Goal: Information Seeking & Learning: Learn about a topic

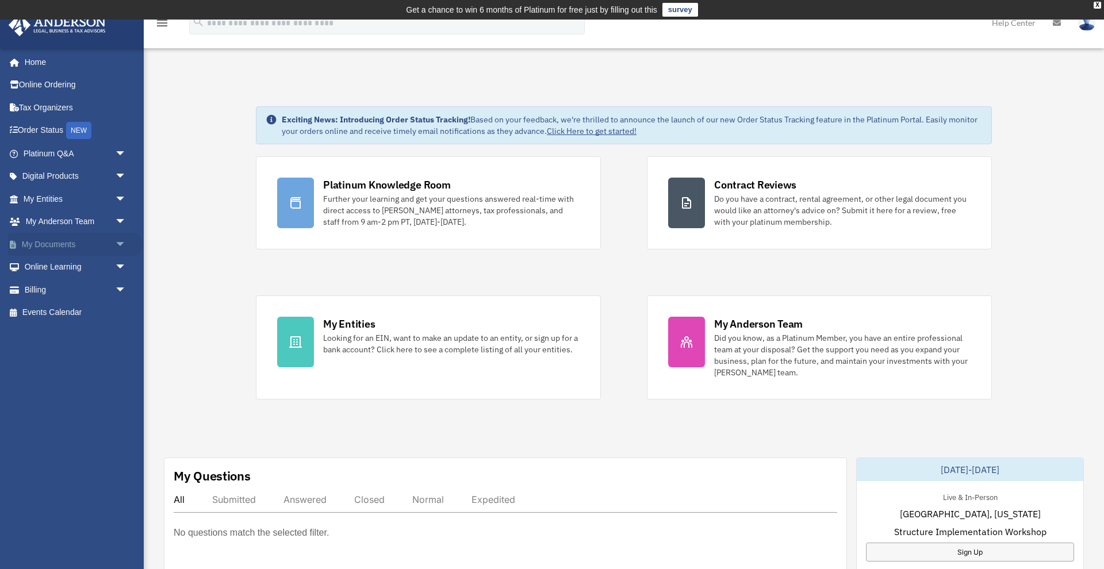
click at [105, 243] on link "My Documents arrow_drop_down" at bounding box center [76, 244] width 136 height 23
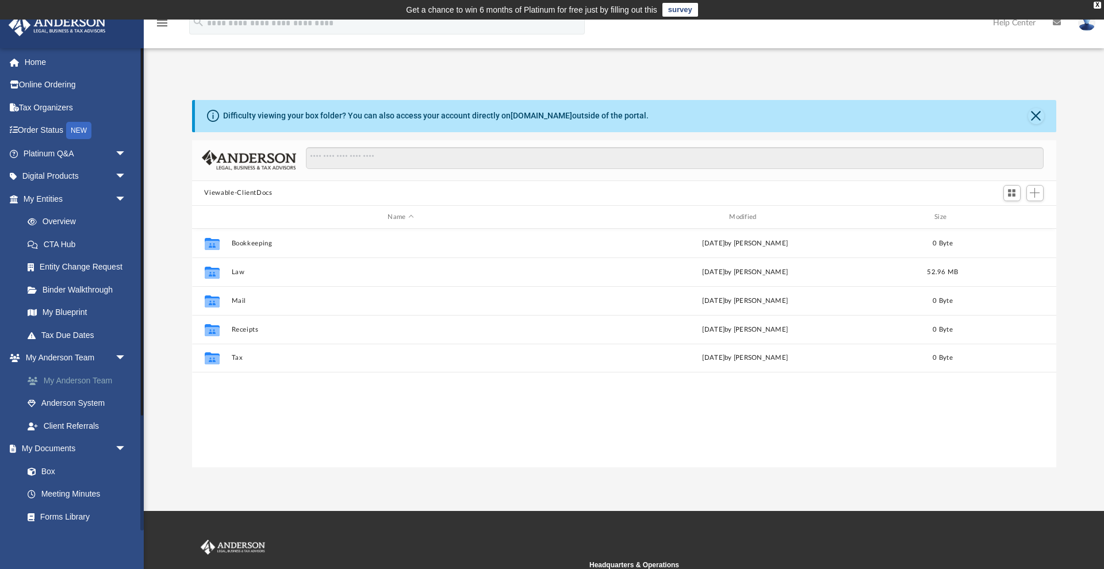
scroll to position [262, 864]
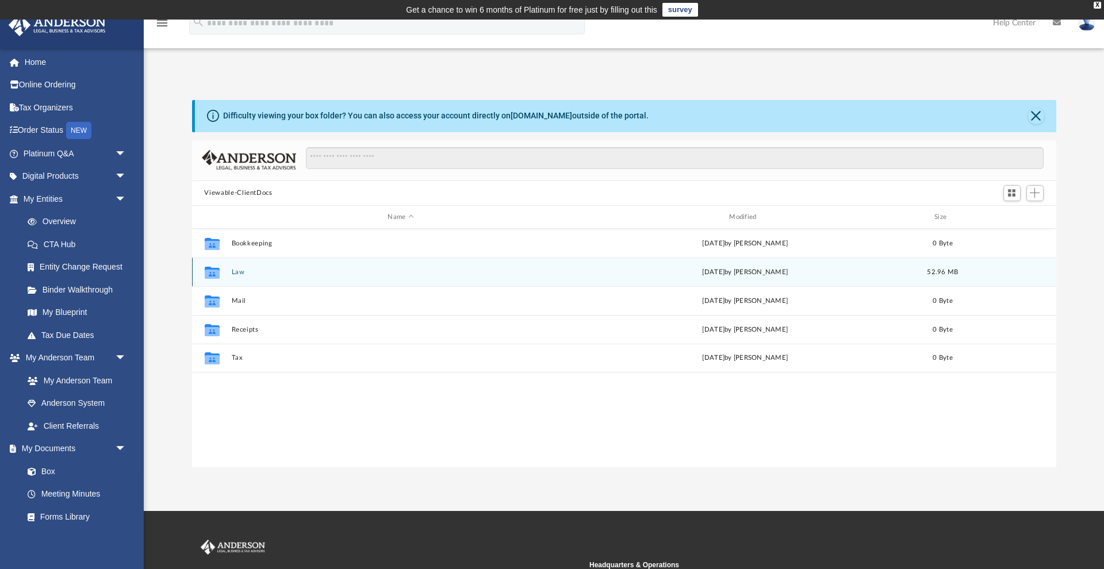
click at [239, 272] on button "Law" at bounding box center [400, 272] width 339 height 7
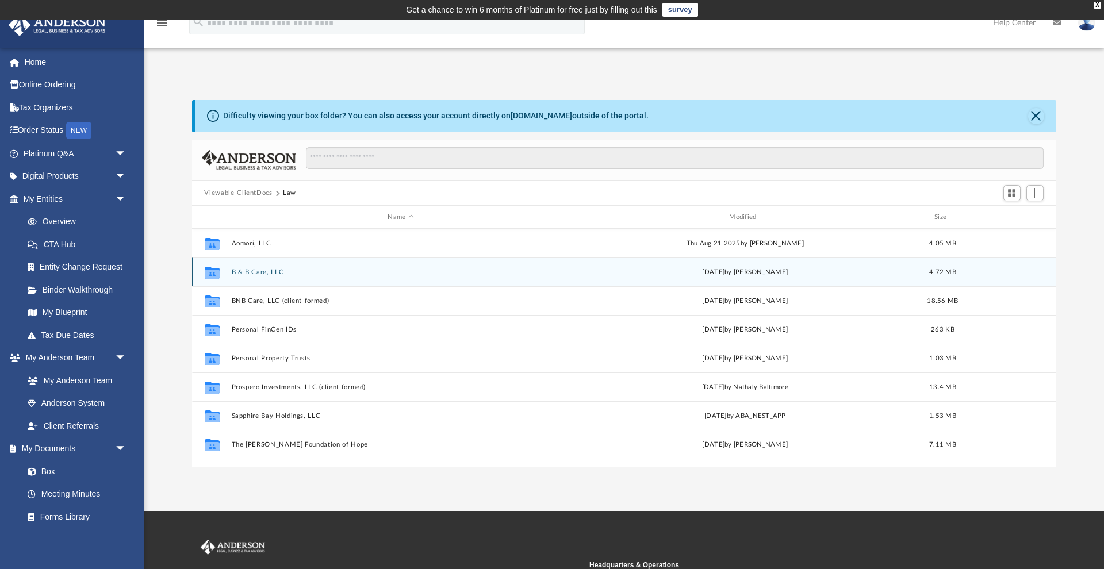
click at [265, 271] on button "B & B Care, LLC" at bounding box center [400, 272] width 339 height 7
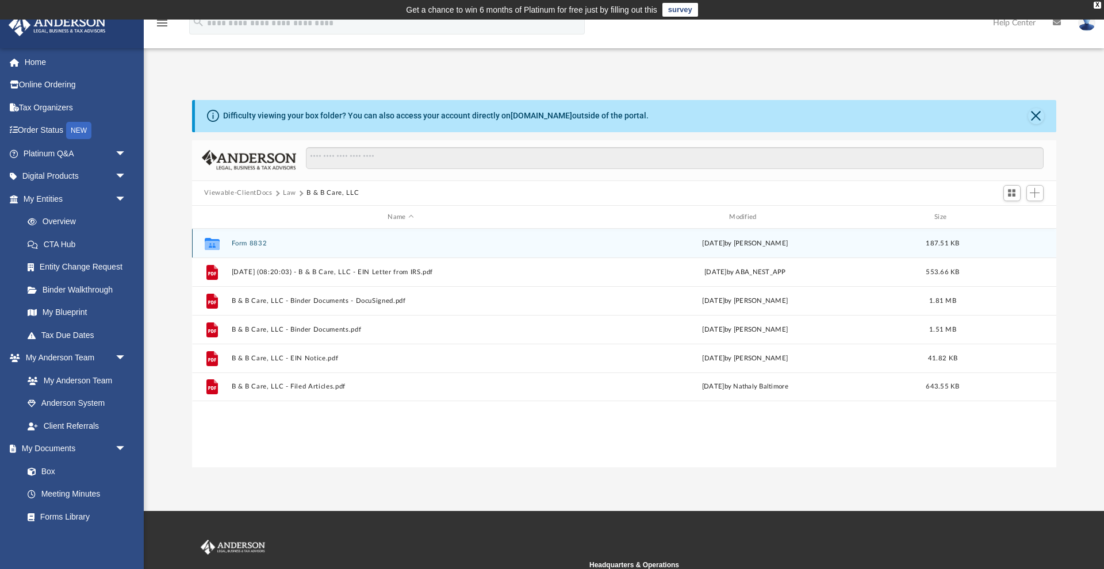
click at [244, 244] on button "Form 8832" at bounding box center [400, 243] width 339 height 7
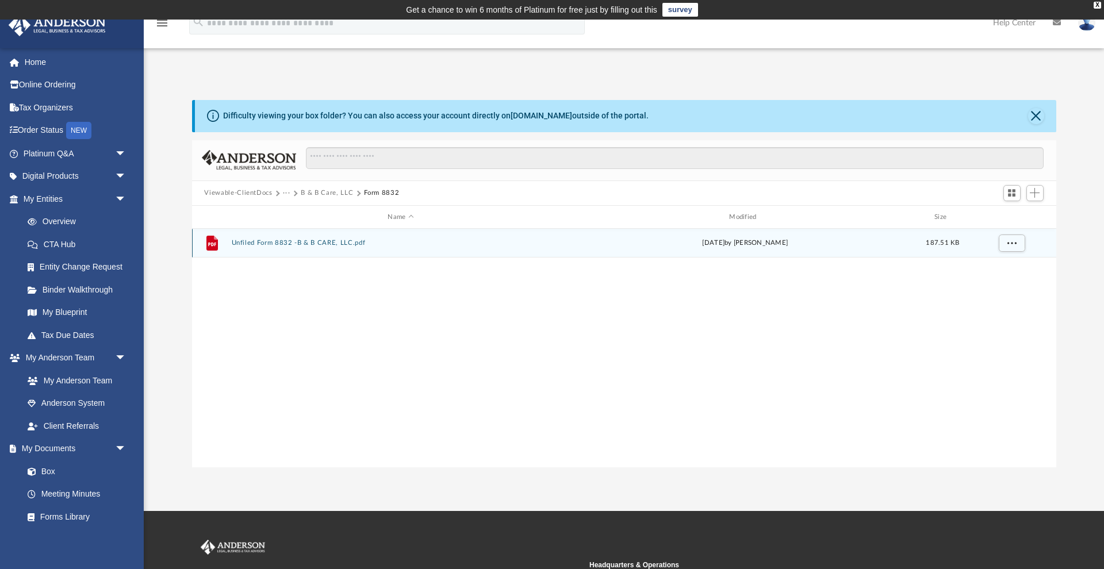
click at [319, 245] on button "Unfiled Form 8832 -B & B CARE, LLC.pdf" at bounding box center [400, 243] width 339 height 7
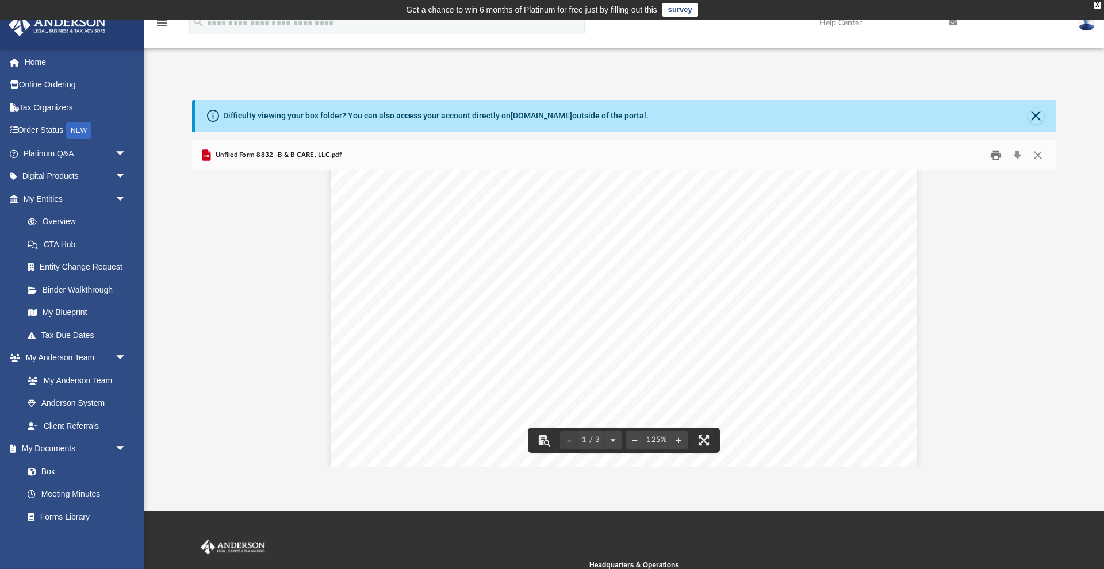
click at [994, 153] on button "Print" at bounding box center [996, 155] width 23 height 18
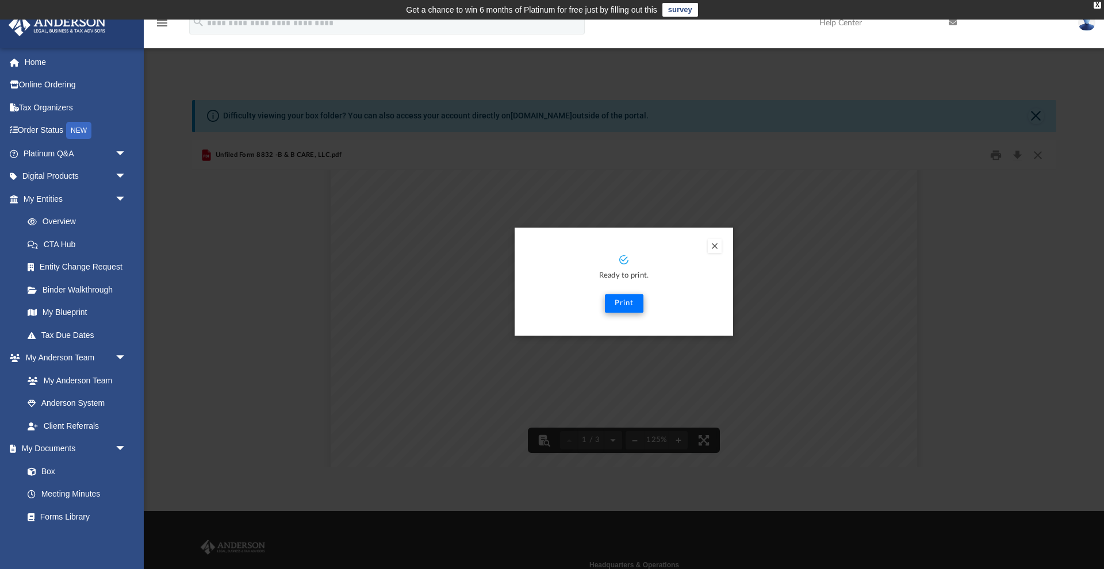
click at [624, 303] on button "Print" at bounding box center [624, 303] width 39 height 18
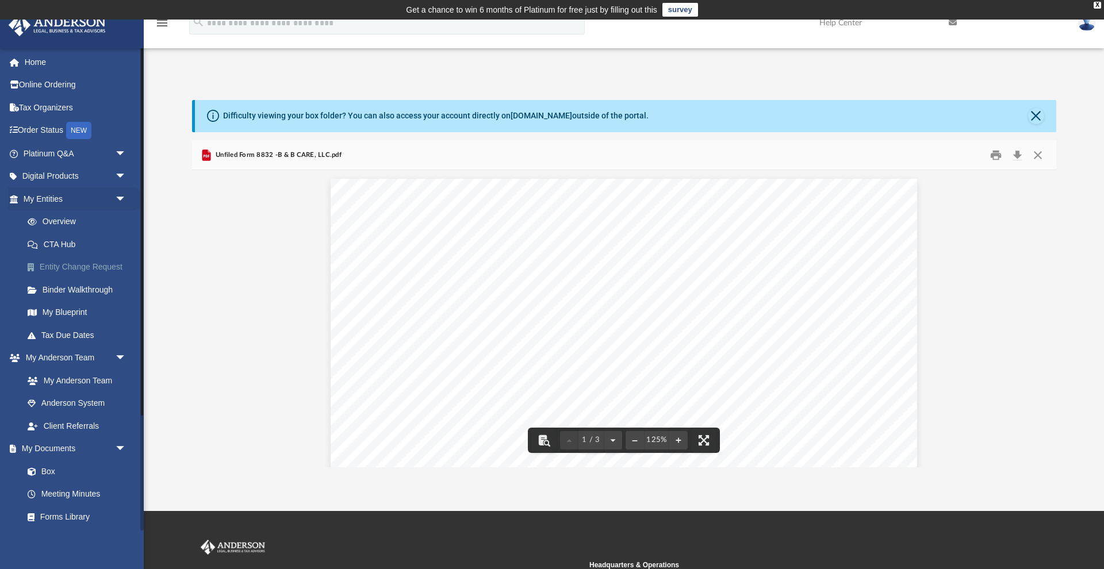
scroll to position [0, 0]
click at [996, 158] on button "Print" at bounding box center [996, 155] width 23 height 18
click at [1040, 151] on button "Close" at bounding box center [1038, 155] width 21 height 18
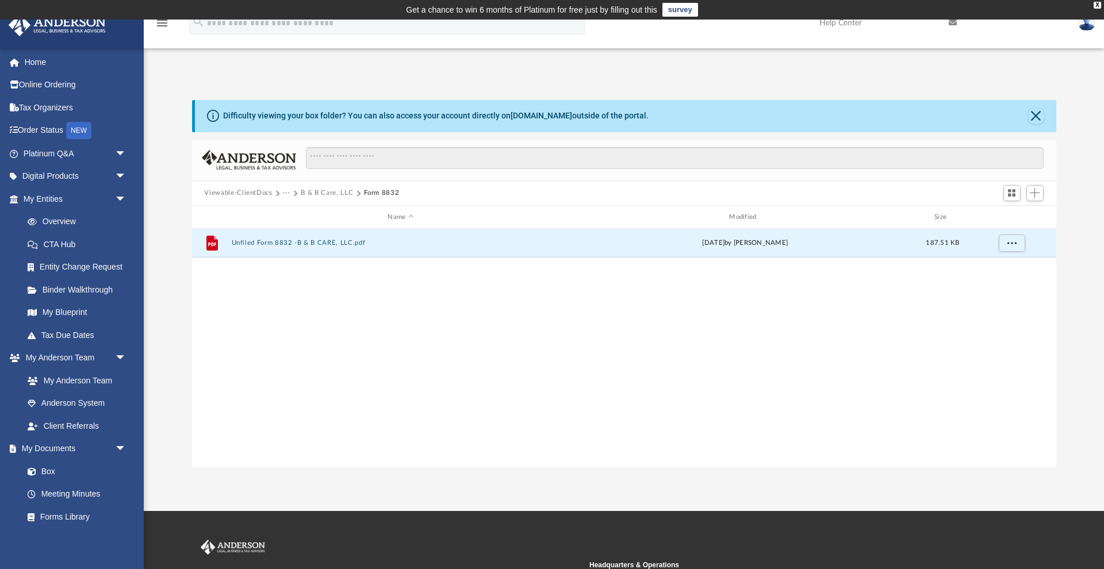
click at [372, 191] on button "Form 8832" at bounding box center [382, 193] width 36 height 10
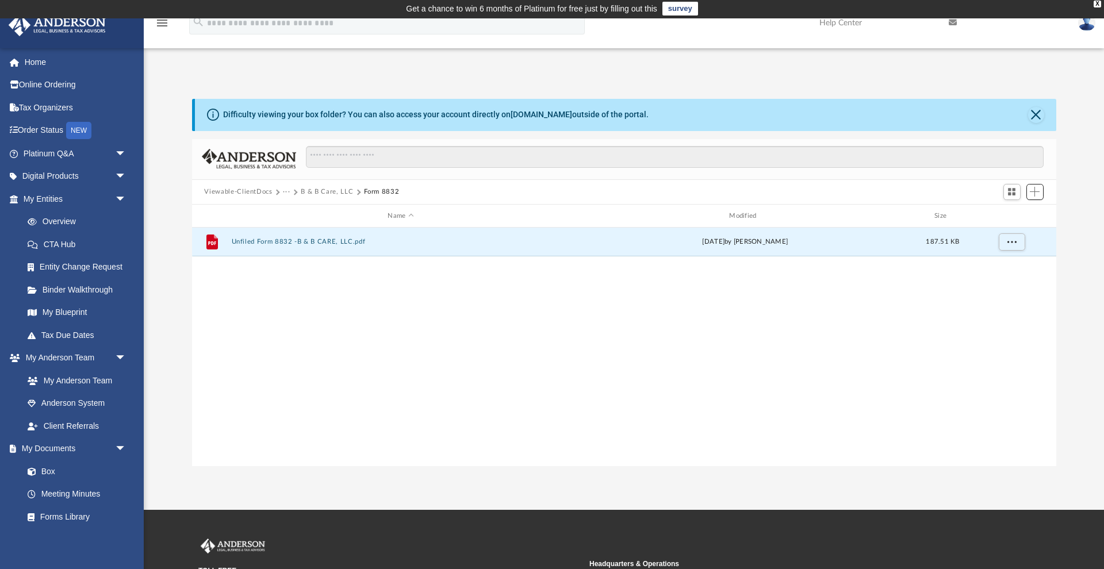
drag, startPoint x: 1040, startPoint y: 196, endPoint x: 1030, endPoint y: 201, distance: 11.1
click at [1040, 196] on span "Add" at bounding box center [1035, 192] width 10 height 10
click at [1021, 220] on li "Upload" at bounding box center [1019, 215] width 37 height 12
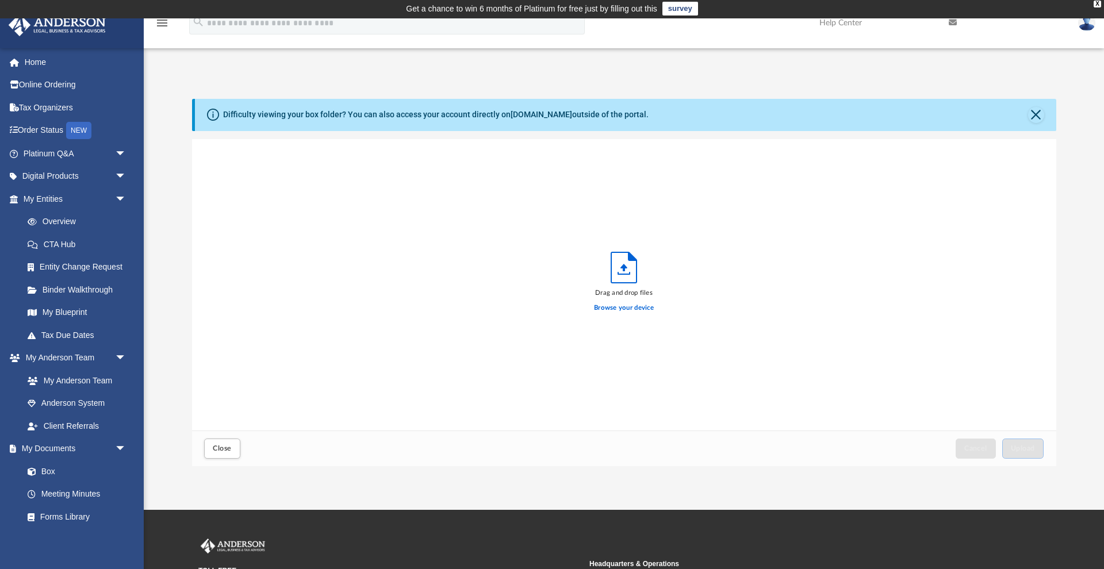
scroll to position [292, 864]
click at [625, 308] on label "Browse your device" at bounding box center [624, 308] width 60 height 10
click at [0, 0] on input "Browse your device" at bounding box center [0, 0] width 0 height 0
click at [1014, 447] on span "Upload" at bounding box center [1023, 448] width 24 height 7
click at [85, 400] on link "Anderson System" at bounding box center [80, 403] width 128 height 23
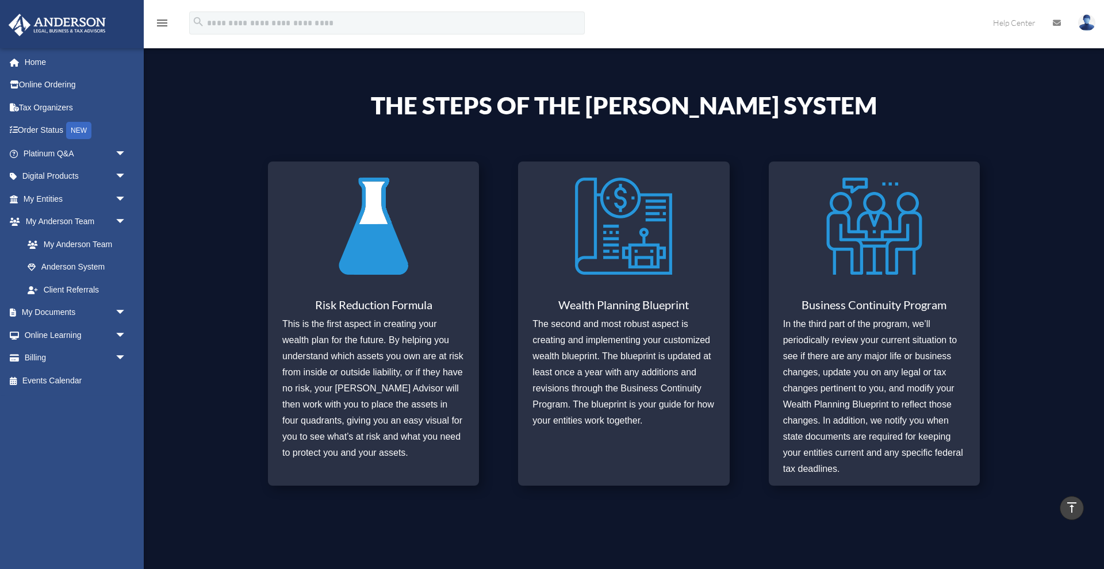
scroll to position [408, 0]
click at [376, 275] on img at bounding box center [373, 226] width 97 height 112
click at [633, 260] on img at bounding box center [623, 226] width 97 height 112
click at [896, 261] on img at bounding box center [874, 226] width 97 height 112
click at [120, 306] on span "arrow_drop_down" at bounding box center [126, 313] width 23 height 24
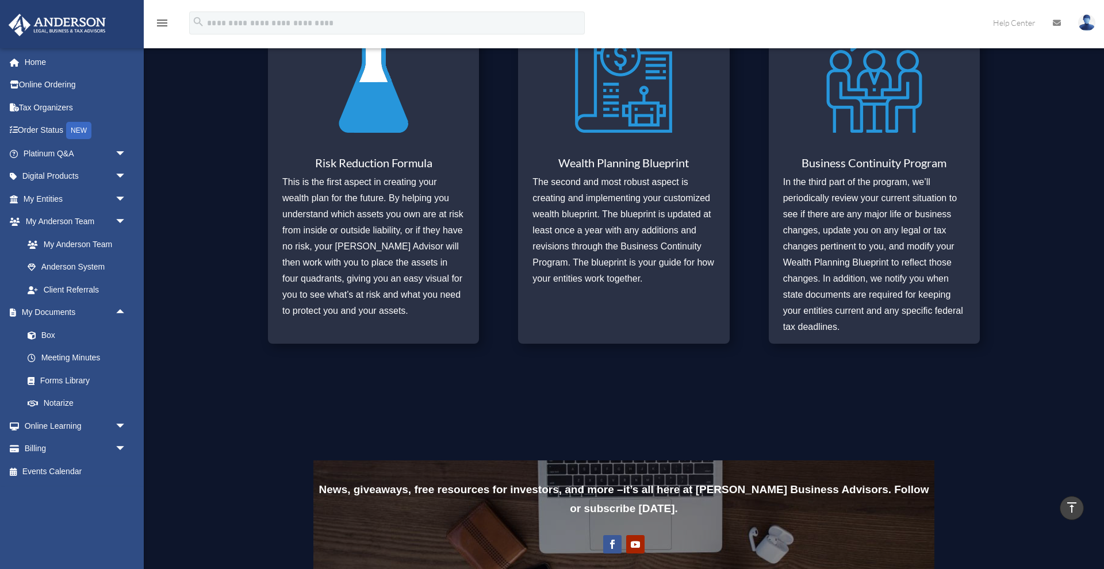
scroll to position [563, 0]
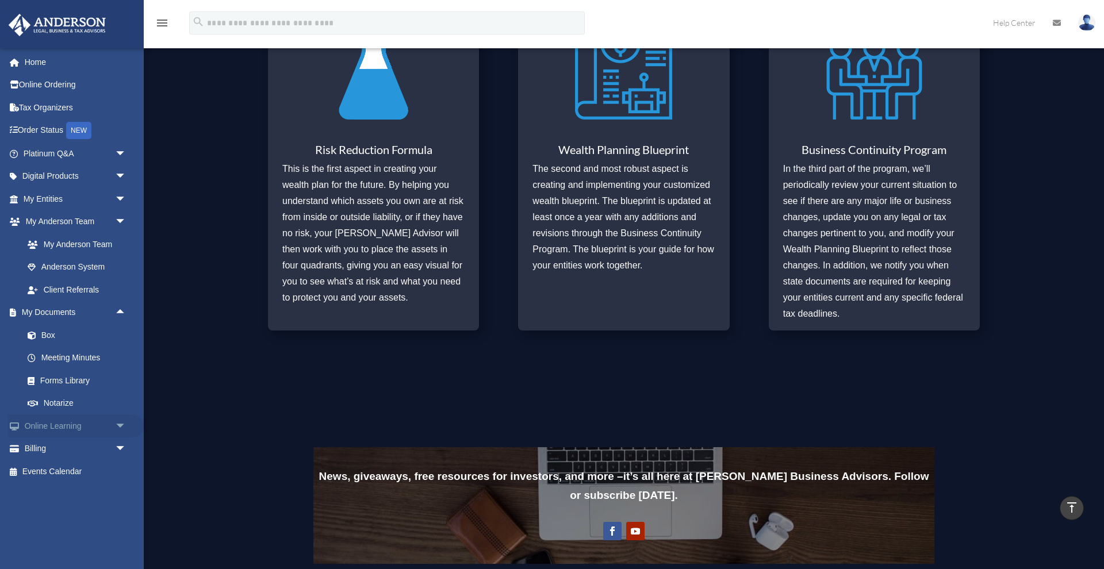
click at [122, 423] on span "arrow_drop_down" at bounding box center [126, 427] width 23 height 24
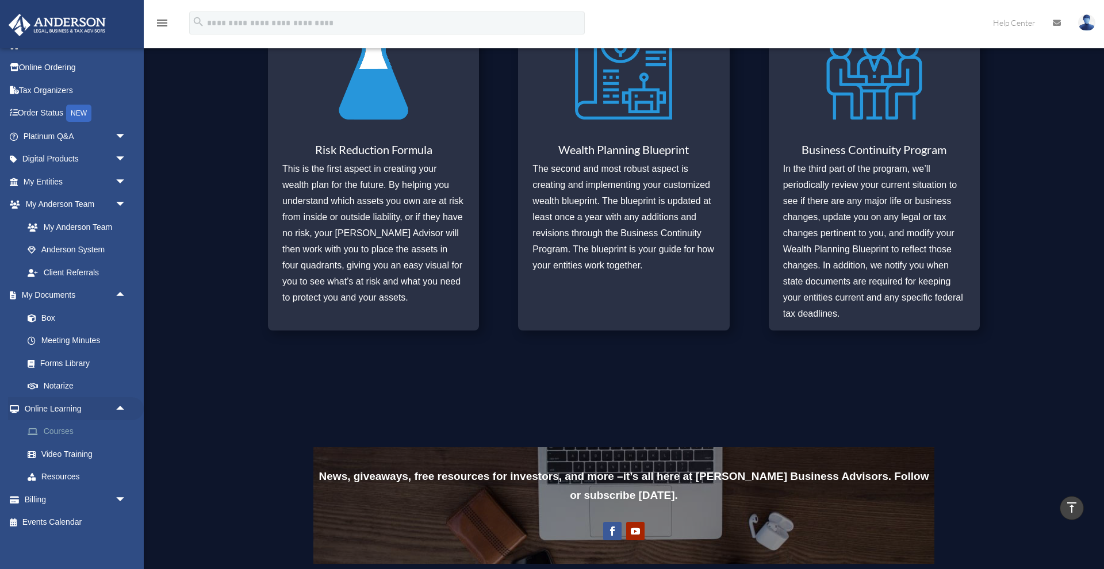
scroll to position [17, 0]
click at [59, 448] on link "Video Training" at bounding box center [80, 454] width 128 height 23
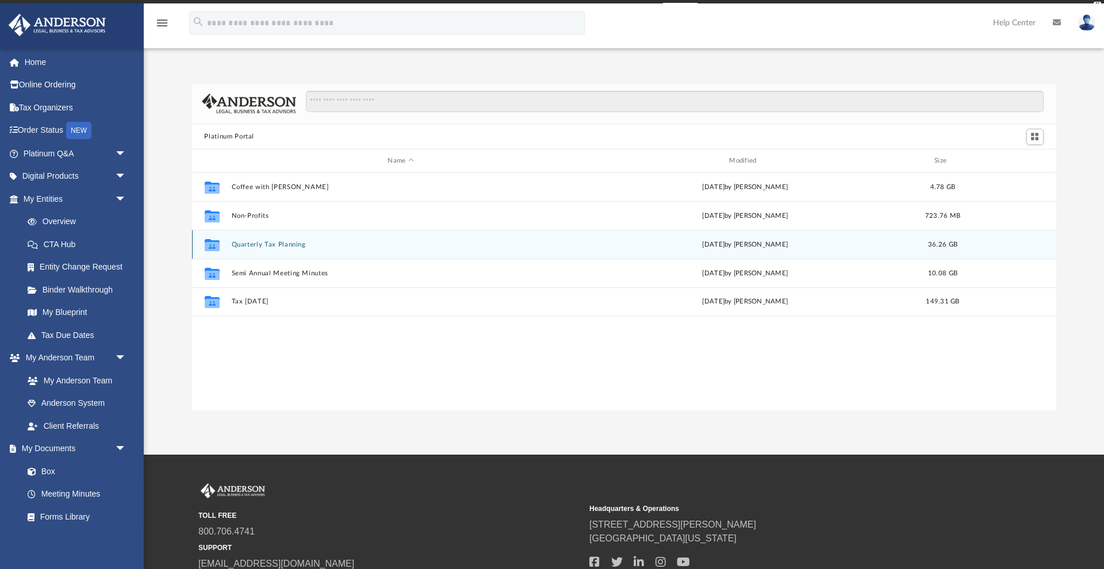
scroll to position [262, 864]
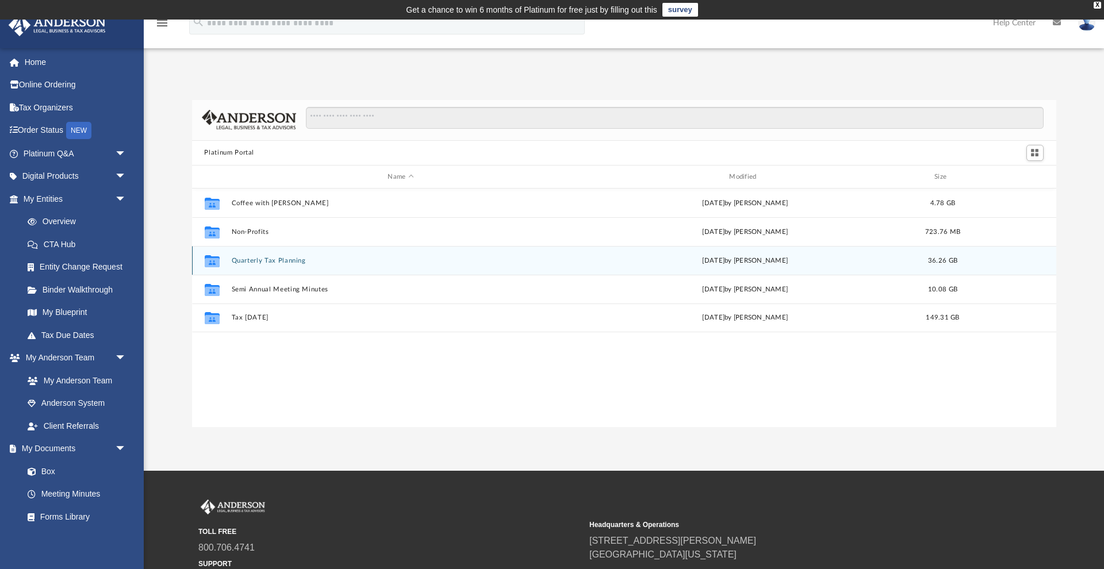
click at [260, 261] on button "Quarterly Tax Planning" at bounding box center [400, 260] width 339 height 7
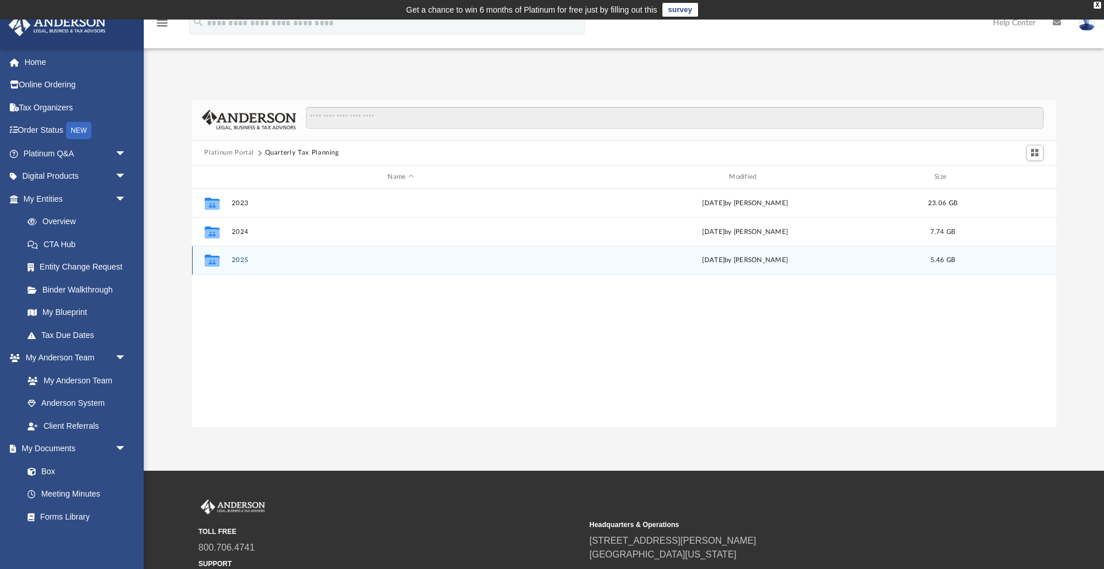
click at [239, 262] on button "2025" at bounding box center [400, 260] width 339 height 7
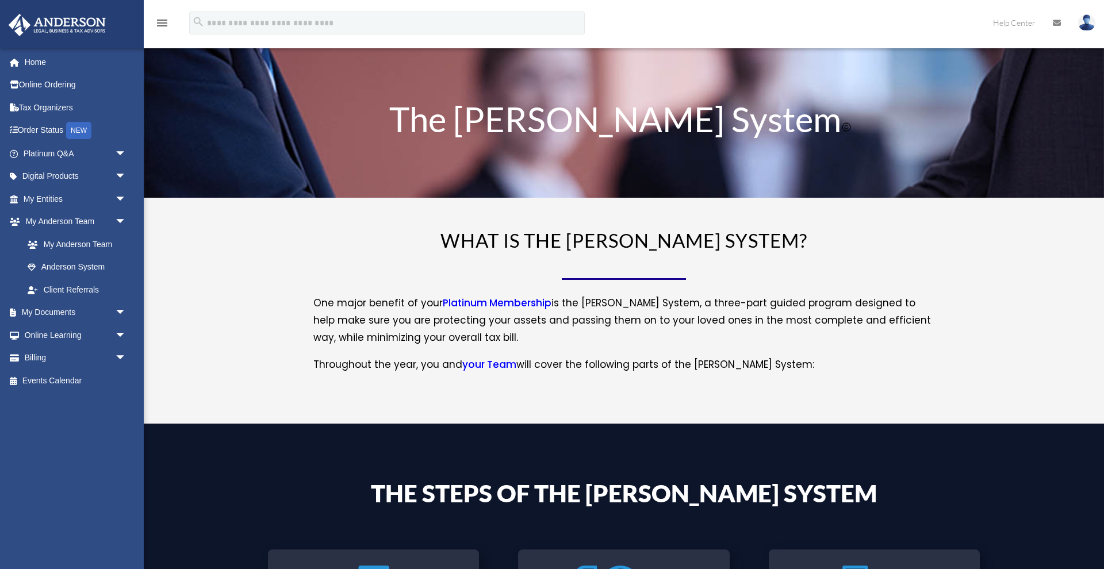
scroll to position [563, 0]
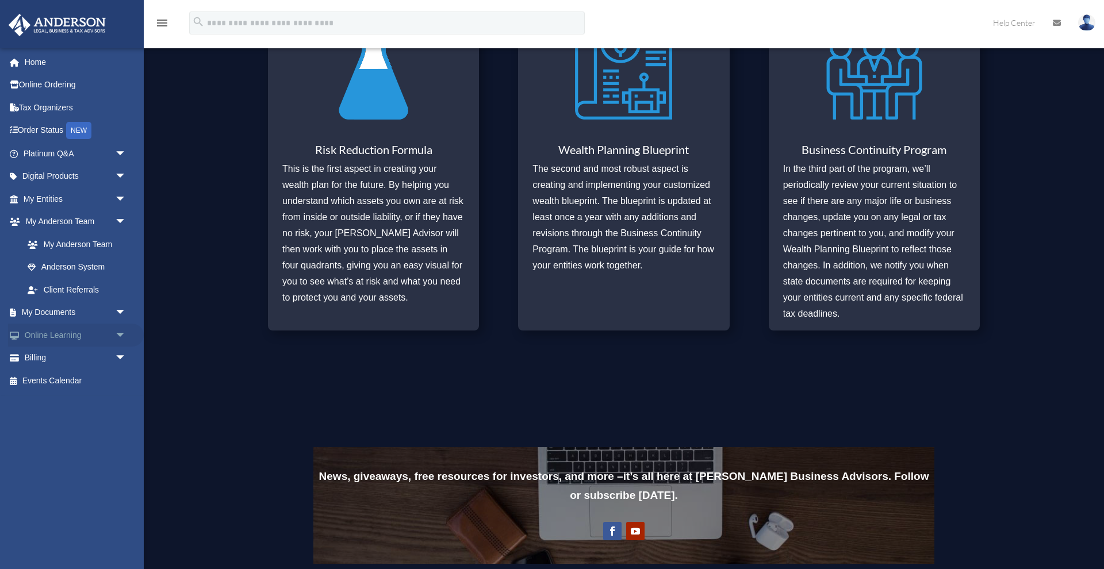
click at [119, 329] on span "arrow_drop_down" at bounding box center [126, 336] width 23 height 24
click at [71, 375] on link "Video Training" at bounding box center [80, 380] width 128 height 23
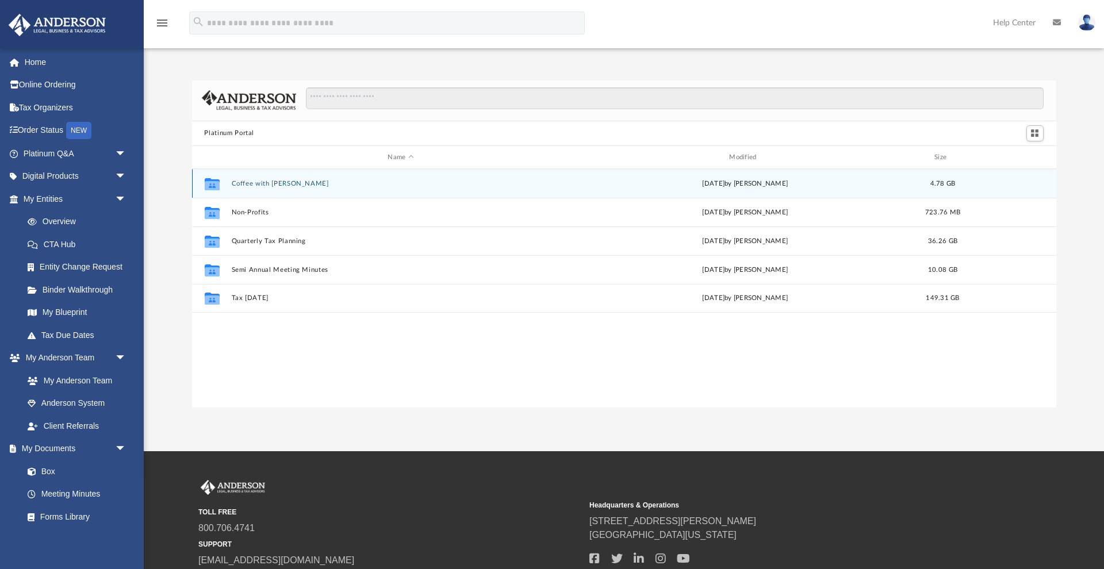
scroll to position [262, 864]
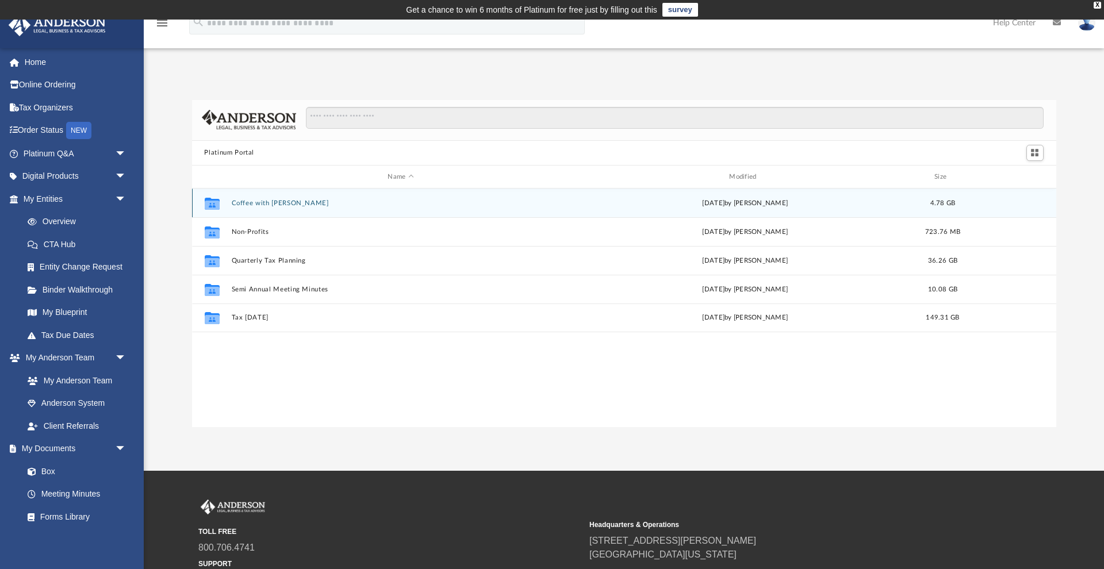
click at [258, 206] on button "Coffee with Carl" at bounding box center [400, 203] width 339 height 7
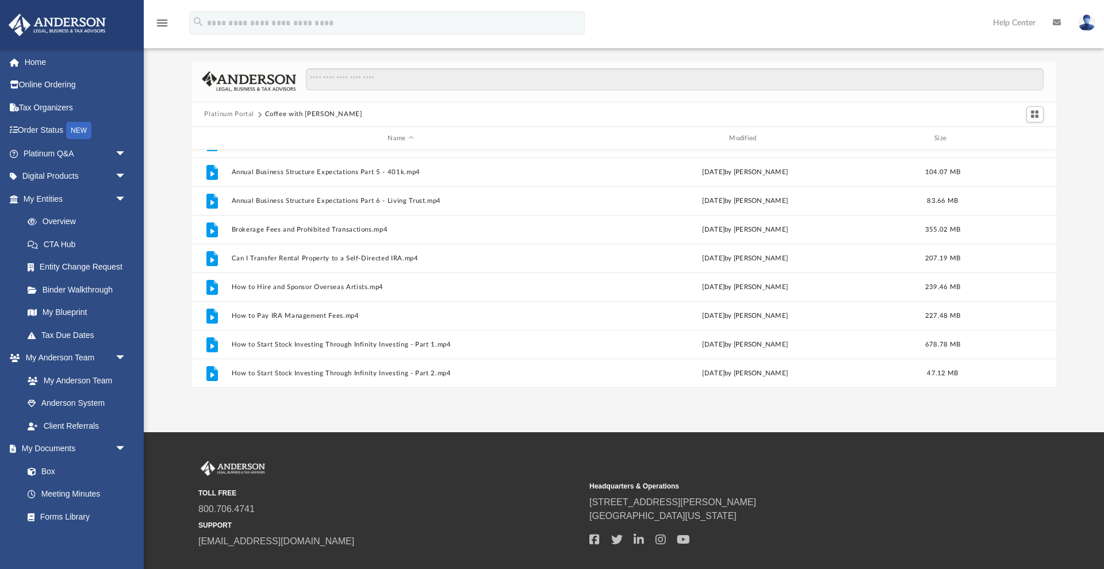
scroll to position [82, 0]
click at [240, 114] on button "Platinum Portal" at bounding box center [229, 114] width 50 height 10
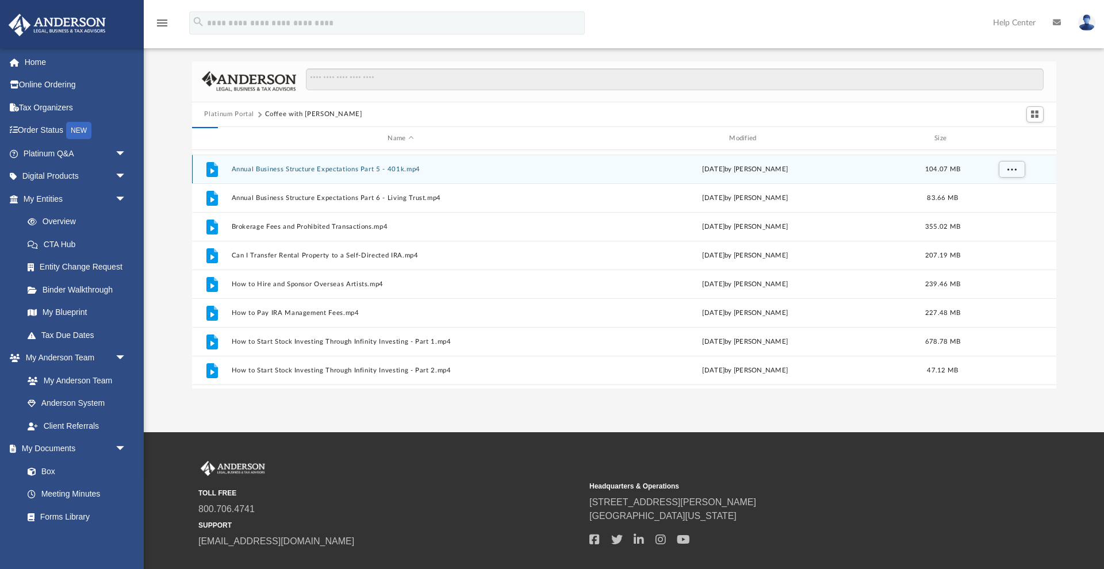
scroll to position [0, 0]
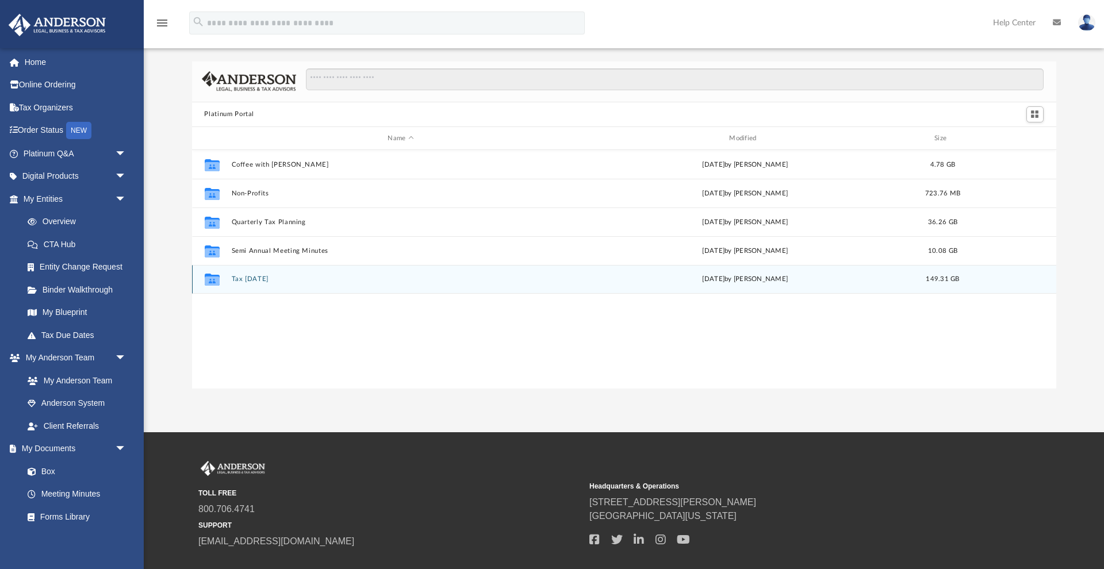
click at [248, 280] on button "Tax Tuesday" at bounding box center [400, 279] width 339 height 7
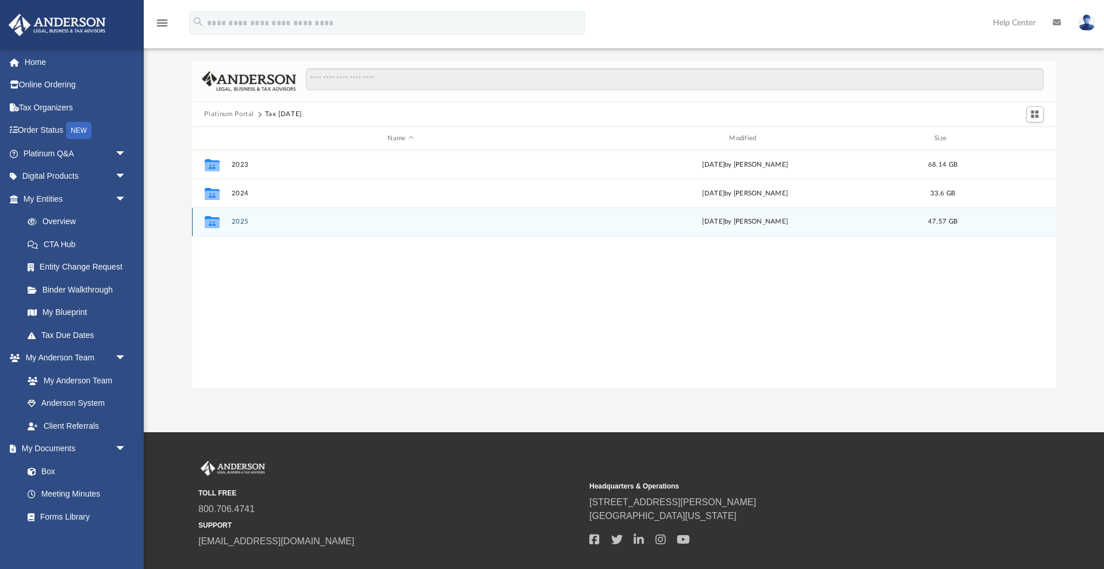
click at [236, 223] on button "2025" at bounding box center [400, 222] width 339 height 7
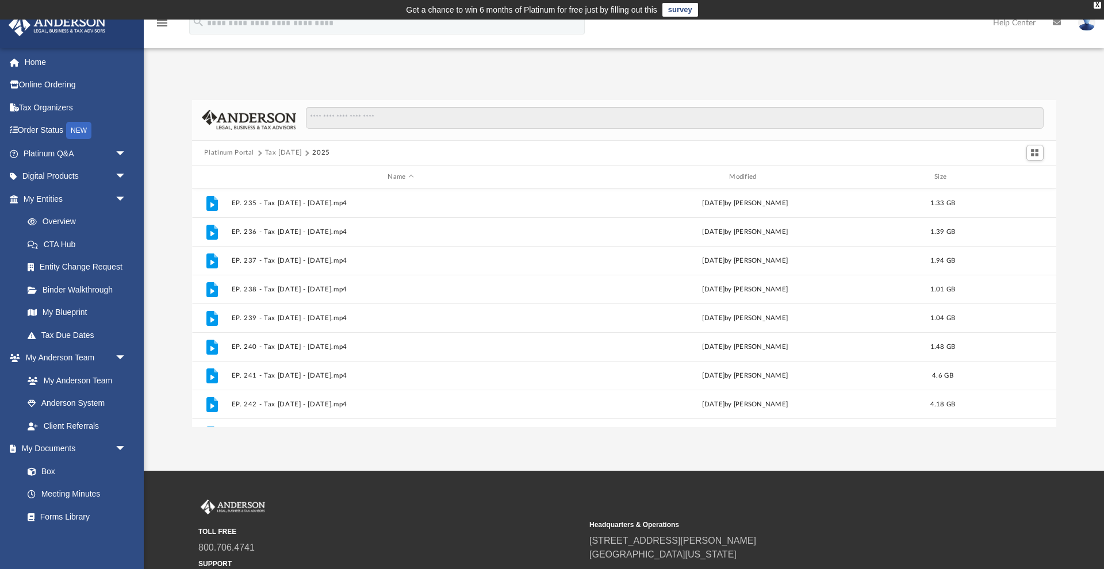
click at [290, 150] on button "Tax Tuesday" at bounding box center [283, 153] width 37 height 10
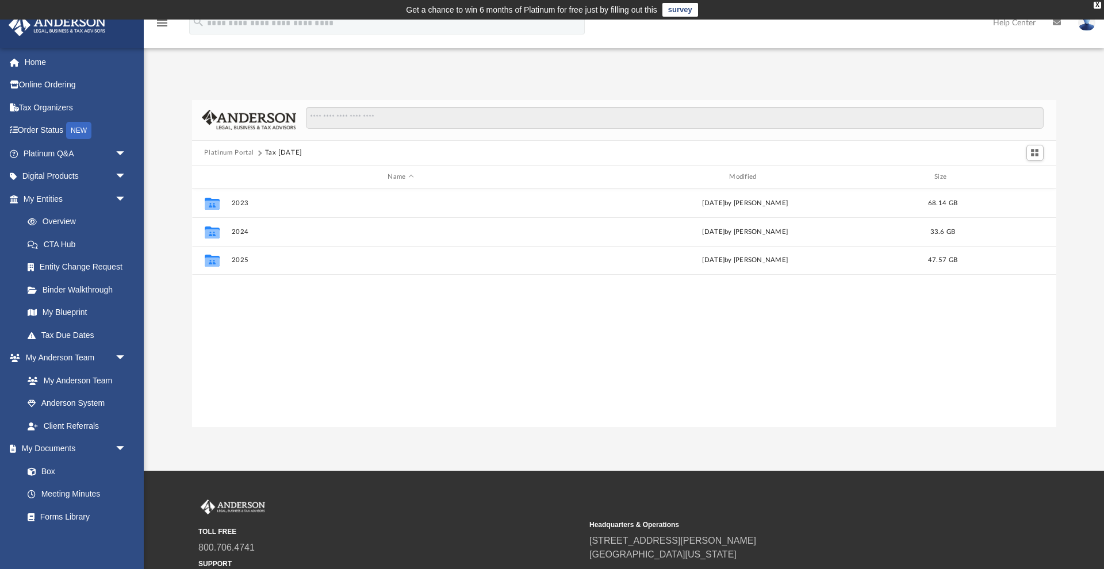
click at [231, 153] on button "Platinum Portal" at bounding box center [229, 153] width 50 height 10
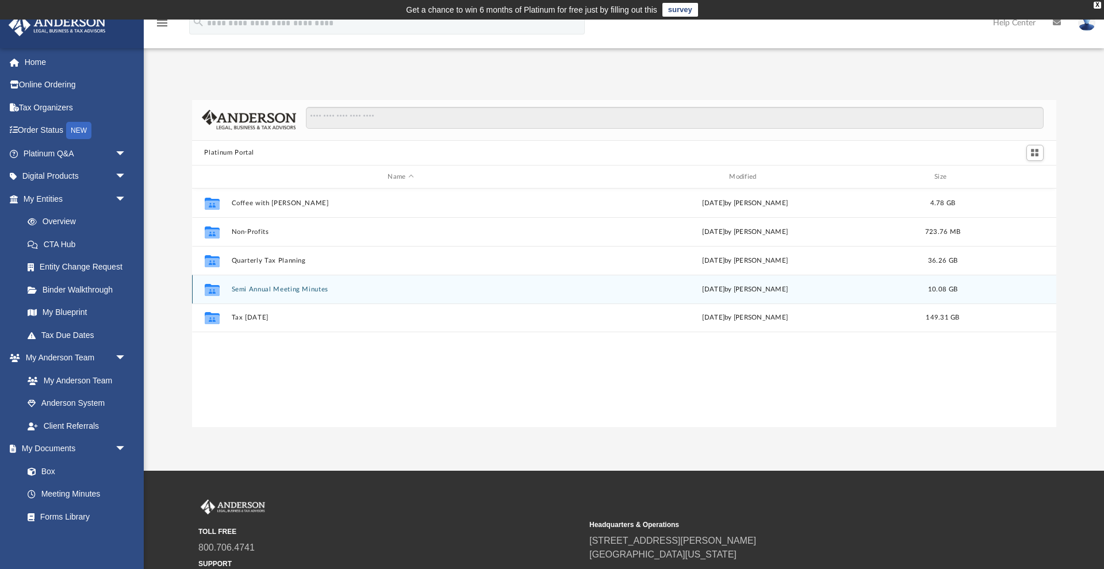
click at [274, 291] on button "Semi Annual Meeting Minutes" at bounding box center [400, 289] width 339 height 7
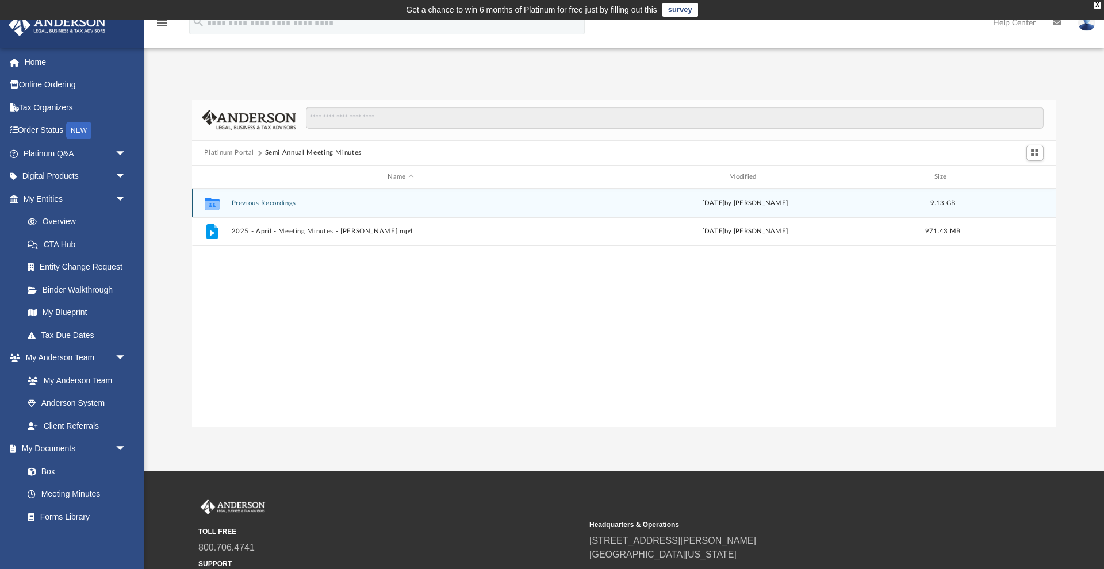
click at [249, 203] on button "Previous Recordings" at bounding box center [400, 203] width 339 height 7
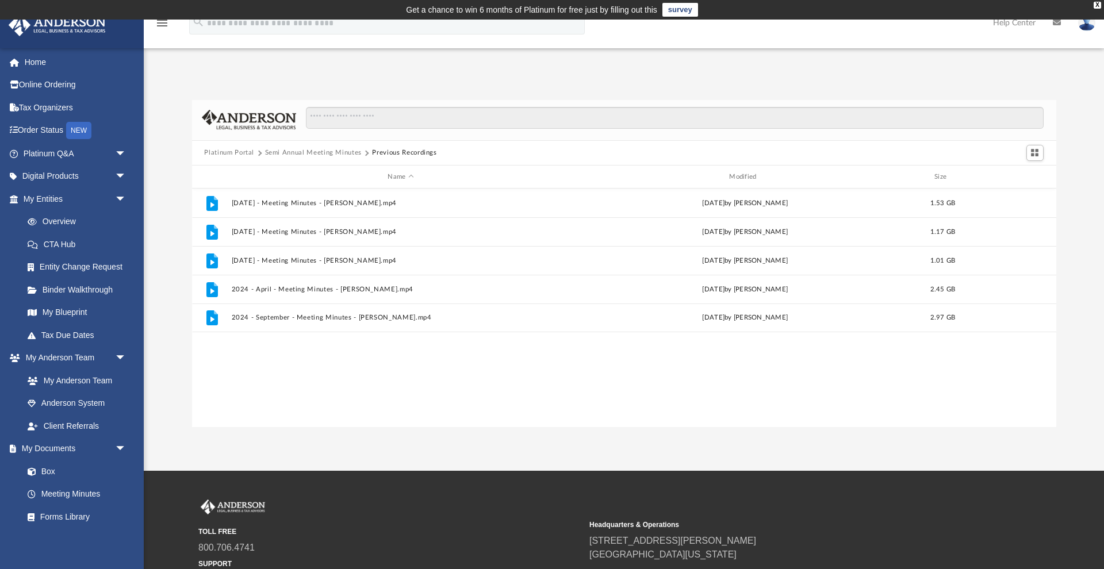
click at [234, 152] on button "Platinum Portal" at bounding box center [229, 153] width 50 height 10
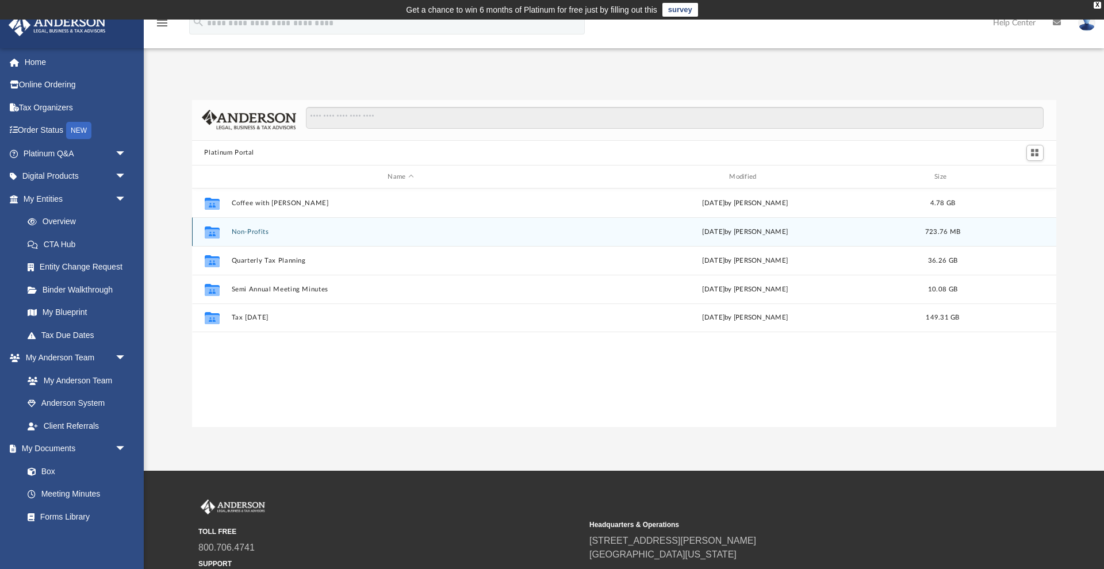
click at [248, 234] on button "Non-Profits" at bounding box center [400, 231] width 339 height 7
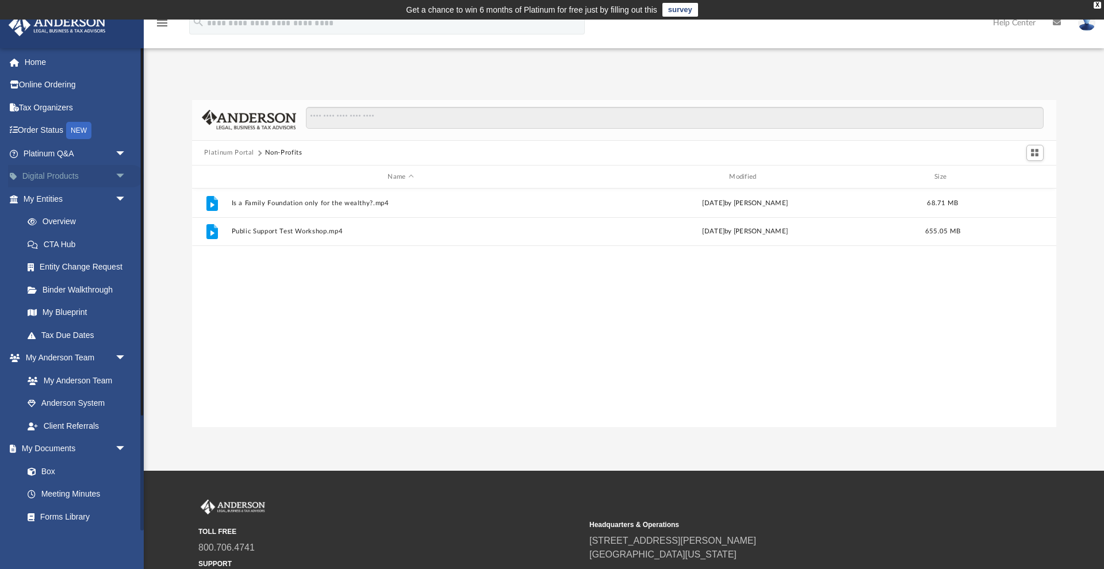
click at [117, 173] on span "arrow_drop_down" at bounding box center [126, 177] width 23 height 24
click at [116, 150] on span "arrow_drop_down" at bounding box center [126, 154] width 23 height 24
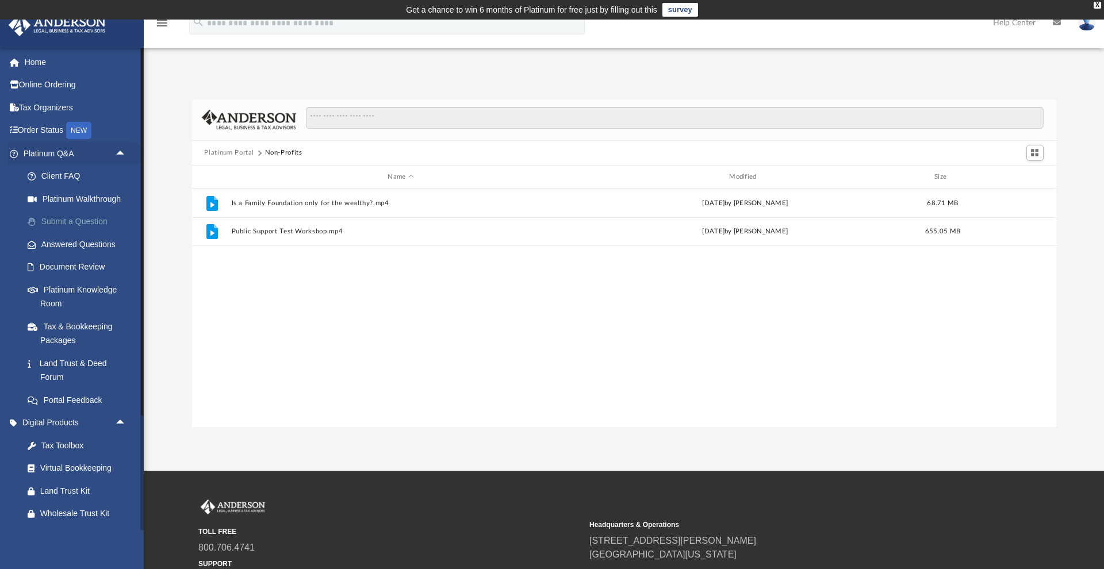
click at [52, 219] on link "Submit a Question" at bounding box center [80, 222] width 128 height 23
click at [65, 241] on link "Answered Questions" at bounding box center [80, 244] width 128 height 23
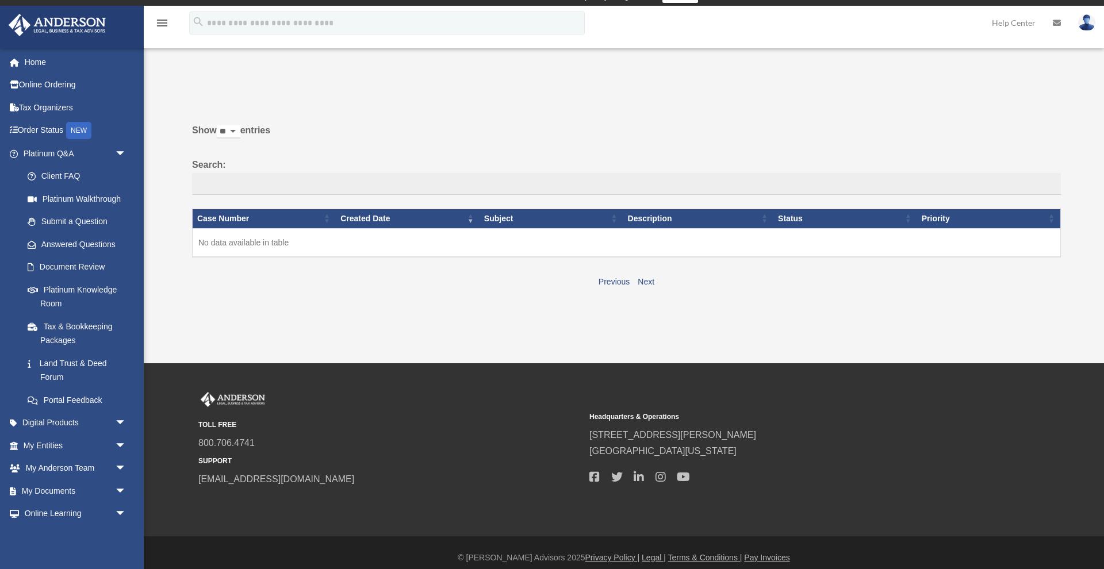
scroll to position [16, 0]
